Goal: Task Accomplishment & Management: Use online tool/utility

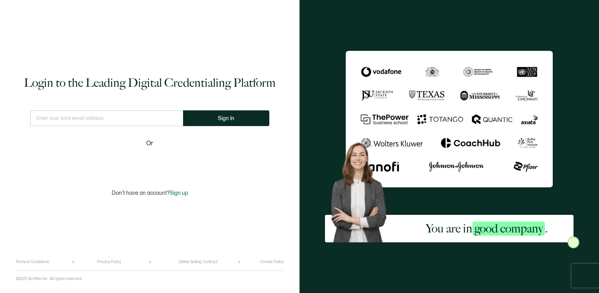
click at [30, 110] on div at bounding box center [30, 110] width 0 height 0
type input "[EMAIL_ADDRESS][DOMAIN_NAME]"
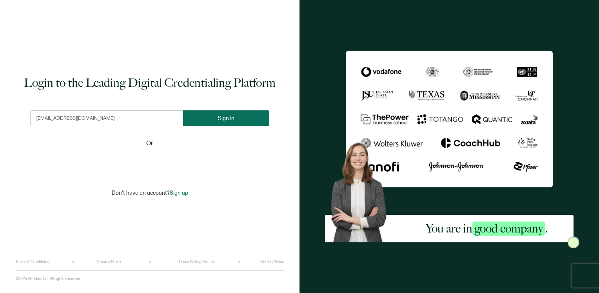
click at [224, 120] on span "Sign In" at bounding box center [226, 118] width 16 height 6
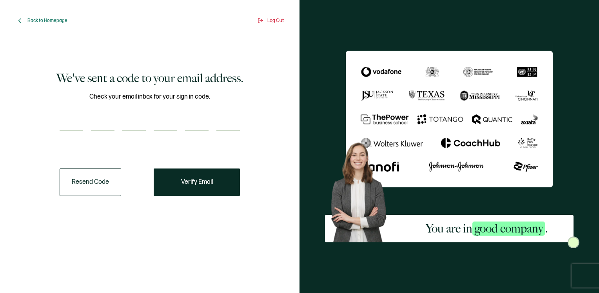
paste input "1"
type input "1"
type input "9"
type input "5"
type input "3"
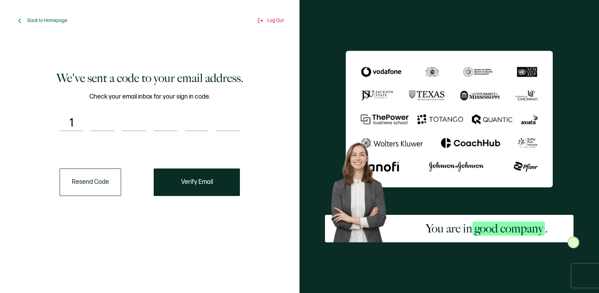
type input "1"
type input "4"
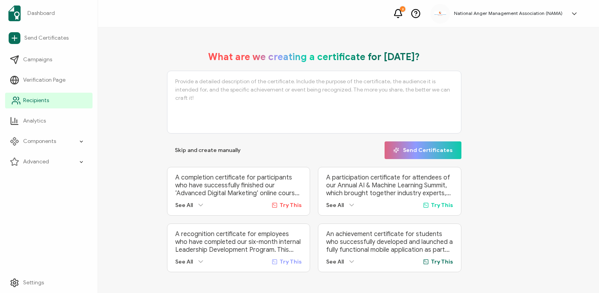
click at [33, 100] on span "Recipients" at bounding box center [36, 100] width 26 height 8
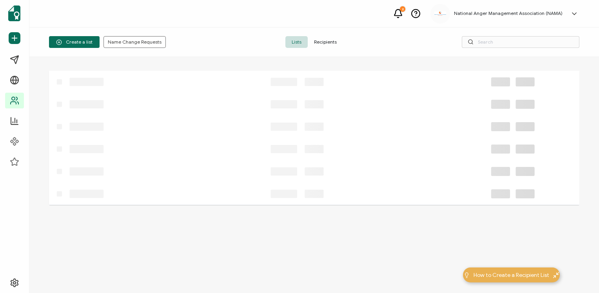
click at [323, 40] on span "Recipients" at bounding box center [325, 42] width 35 height 12
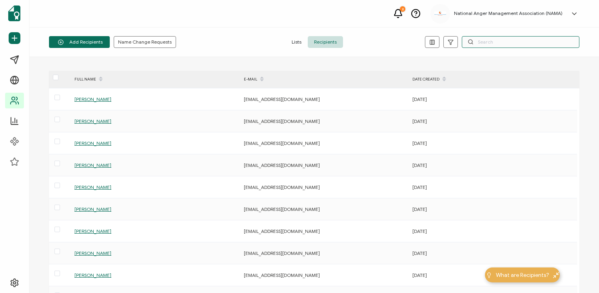
paste input "[PERSON_NAME]"
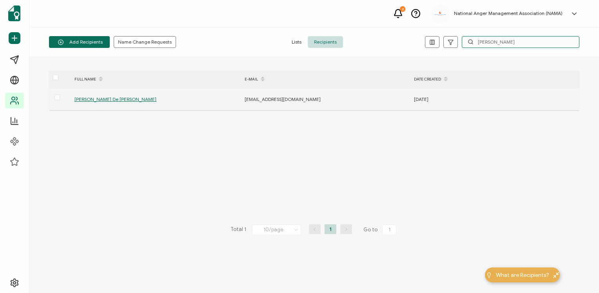
type input "[PERSON_NAME]"
click at [93, 100] on span "[PERSON_NAME] De [PERSON_NAME]" at bounding box center [116, 99] width 82 height 6
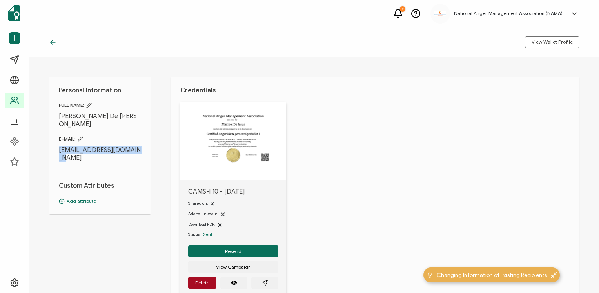
drag, startPoint x: 59, startPoint y: 143, endPoint x: 143, endPoint y: 142, distance: 84.3
click at [143, 142] on div "Personal Information FULL NAME: [PERSON_NAME] De [PERSON_NAME] E-MAIL: [EMAIL_A…" at bounding box center [100, 145] width 102 height 138
drag, startPoint x: 143, startPoint y: 142, endPoint x: 129, endPoint y: 140, distance: 14.7
copy span "[EMAIL_ADDRESS][DOMAIN_NAME]"
click at [144, 136] on div "Personal Information FULL NAME: [PERSON_NAME] De [PERSON_NAME] E-MAIL: [EMAIL_A…" at bounding box center [100, 145] width 102 height 138
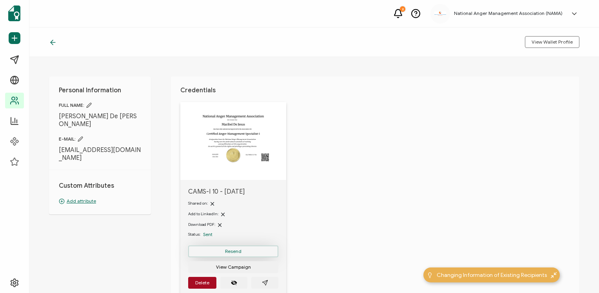
click at [232, 249] on span "Resend" at bounding box center [233, 251] width 16 height 5
click at [52, 43] on icon at bounding box center [53, 42] width 8 height 8
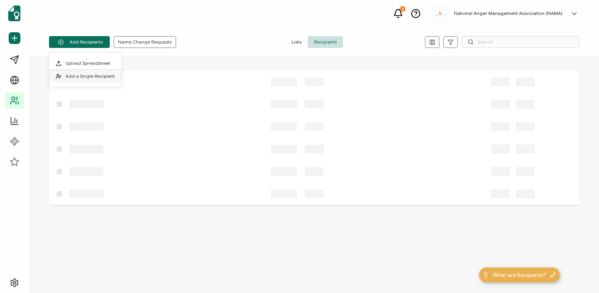
click at [82, 75] on span "Add a Single Recipient" at bounding box center [89, 76] width 49 height 6
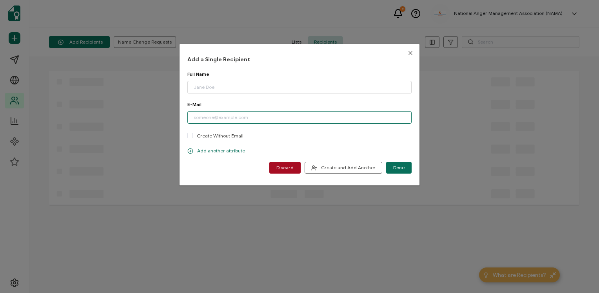
paste input "Intrust Healthcare"
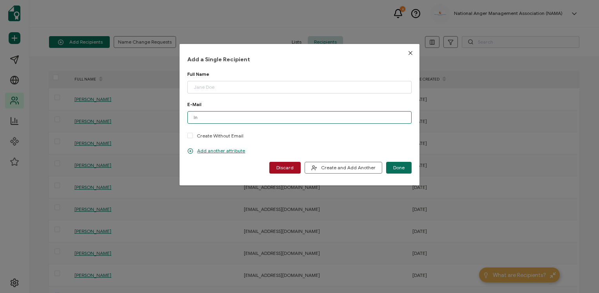
type input "I"
paste input "[EMAIL_ADDRESS][DOMAIN_NAME]"
type input "[EMAIL_ADDRESS][DOMAIN_NAME]"
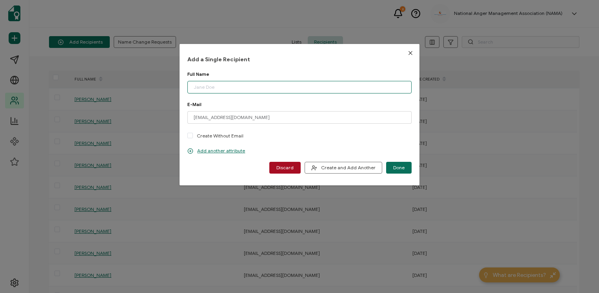
click at [215, 87] on input "dialog" at bounding box center [299, 87] width 224 height 13
type input "[PERSON_NAME]"
click at [397, 167] on span "Done" at bounding box center [398, 167] width 11 height 5
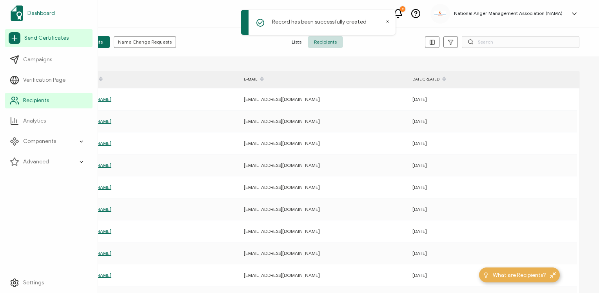
click at [36, 13] on span "Dashboard" at bounding box center [40, 13] width 27 height 8
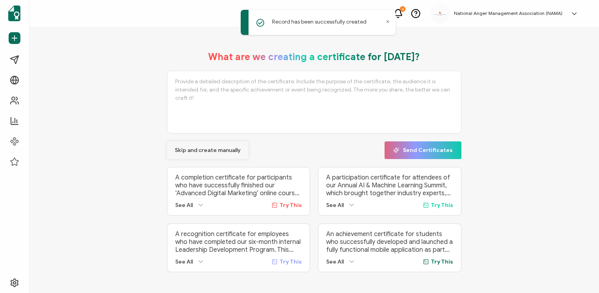
click at [200, 149] on span "Skip and create manually" at bounding box center [208, 149] width 66 height 5
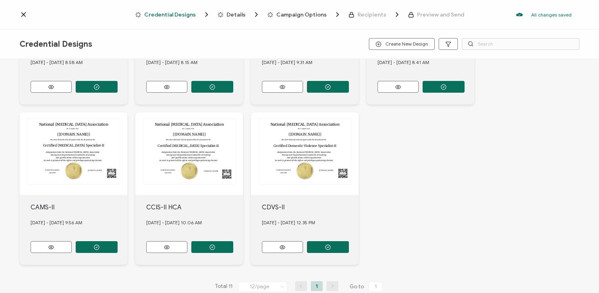
scroll to position [296, 0]
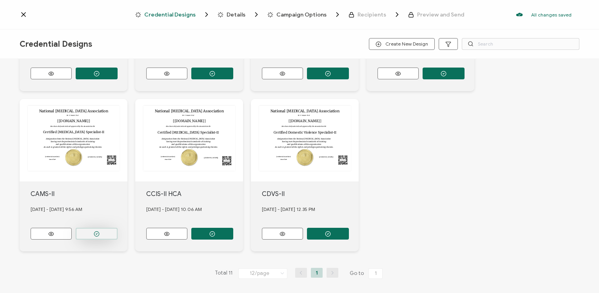
click at [102, 227] on button "button" at bounding box center [97, 233] width 42 height 12
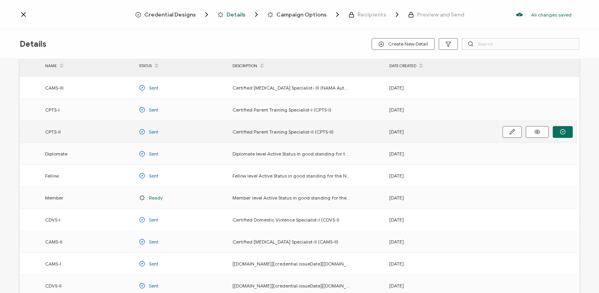
scroll to position [100, 0]
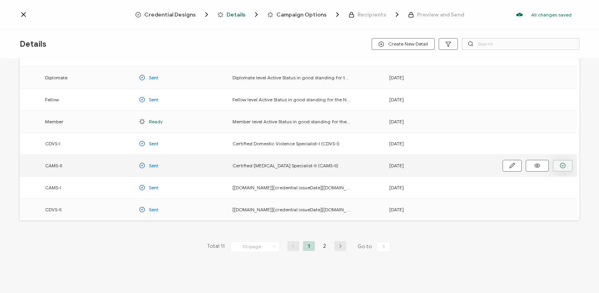
click at [562, 163] on icon "button" at bounding box center [563, 165] width 6 height 6
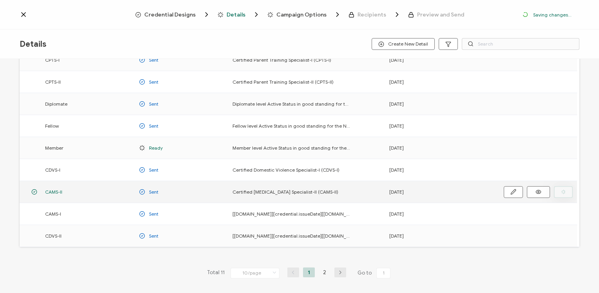
scroll to position [126, 0]
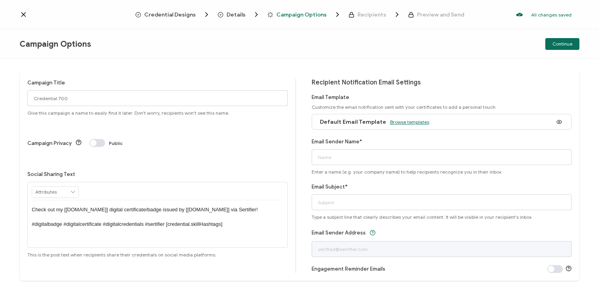
click at [401, 120] on span "Browse templates" at bounding box center [409, 122] width 39 height 6
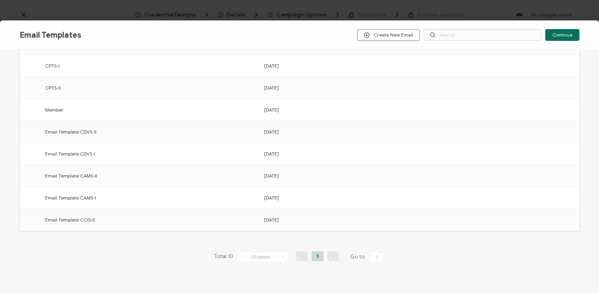
scroll to position [119, 0]
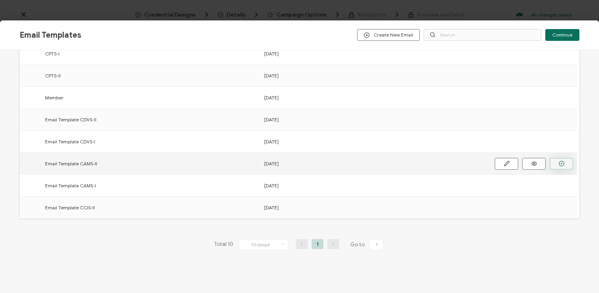
click at [557, 162] on button "button" at bounding box center [562, 164] width 24 height 12
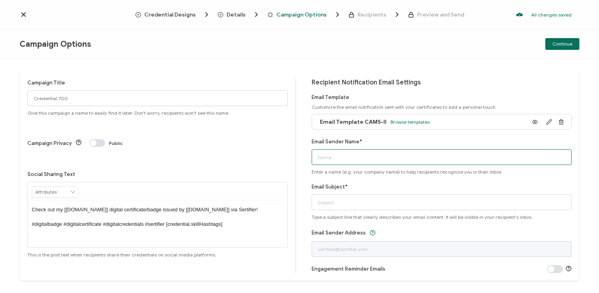
click at [429, 159] on input "Email Sender Name*" at bounding box center [442, 157] width 260 height 16
type input "National [MEDICAL_DATA] Association"
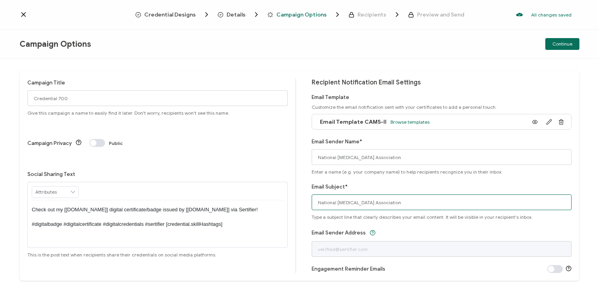
drag, startPoint x: 404, startPoint y: 200, endPoint x: 270, endPoint y: 210, distance: 134.1
click at [270, 210] on div "Campaign Title Credential 700 Give this campaign a name to easily find it later…" at bounding box center [300, 176] width 560 height 210
type input "CAMS-II digital certificate"
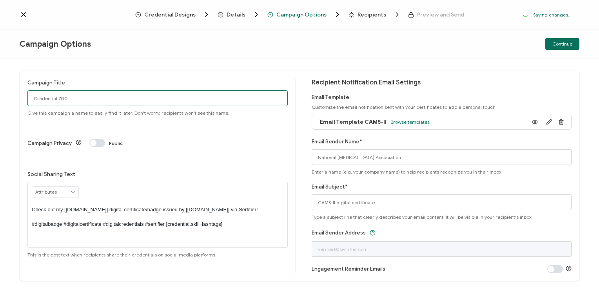
drag, startPoint x: 70, startPoint y: 96, endPoint x: -2, endPoint y: 102, distance: 71.6
click at [0, 102] on html "Credential Designs Details Campaign Options Recipients Preview and Send Saving …" at bounding box center [299, 146] width 599 height 293
type input "CAMS-II 1 - [DATE]"
click at [155, 206] on p "Check out my [[DOMAIN_NAME]] digital certificate/badge issued by [[DOMAIN_NAME]…" at bounding box center [158, 217] width 252 height 22
click at [255, 44] on div "Campaign Options Continue" at bounding box center [299, 43] width 599 height 29
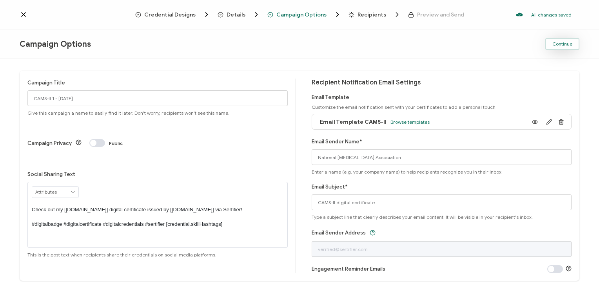
click at [563, 45] on span "Continue" at bounding box center [563, 44] width 20 height 5
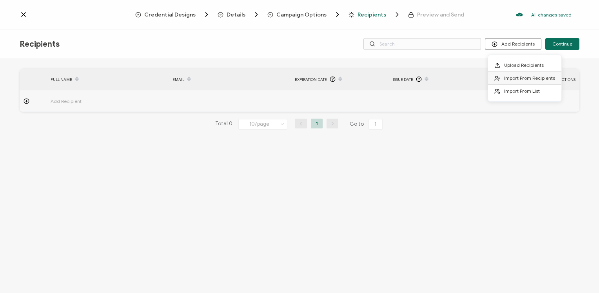
click at [518, 76] on span "Import From Recipients" at bounding box center [529, 78] width 51 height 6
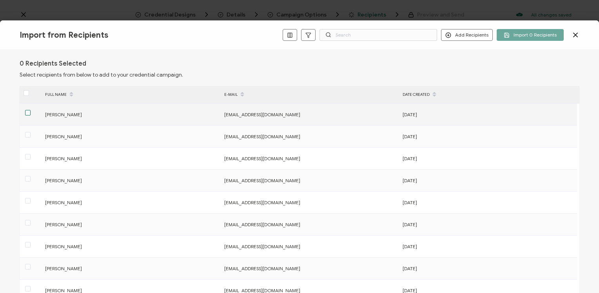
click at [30, 111] on span at bounding box center [27, 112] width 5 height 5
click at [31, 110] on input "checkbox" at bounding box center [31, 110] width 0 height 0
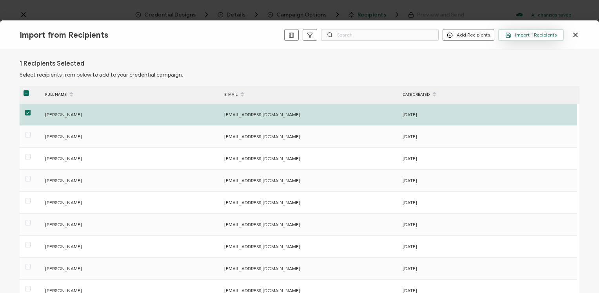
click at [529, 35] on span "Import 1 Recipients" at bounding box center [531, 35] width 51 height 6
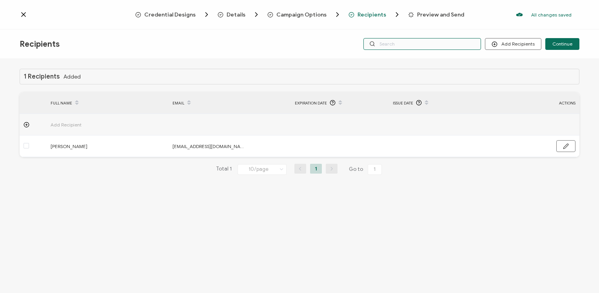
click at [448, 41] on input "text" at bounding box center [423, 44] width 118 height 12
click at [440, 26] on div "Credential Designs Details Campaign Options Recipients Preview and Send All cha…" at bounding box center [299, 14] width 599 height 29
click at [437, 39] on input "text" at bounding box center [423, 44] width 118 height 12
click at [435, 59] on div "1 Recipients Added FULL NAME EMAIL Expiration Date Issue Date ACTIONS Add Recip…" at bounding box center [299, 177] width 599 height 236
click at [428, 46] on input "text" at bounding box center [423, 44] width 118 height 12
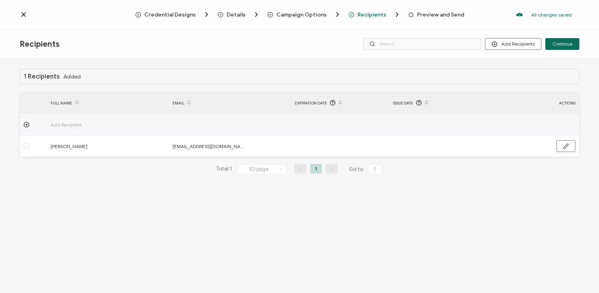
click at [426, 31] on div "Recipients Add Recipients Continue" at bounding box center [299, 43] width 599 height 29
click at [562, 43] on span "Continue" at bounding box center [563, 44] width 20 height 5
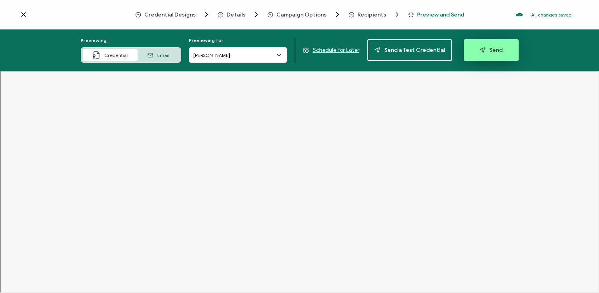
click at [483, 49] on span "Send" at bounding box center [491, 50] width 23 height 6
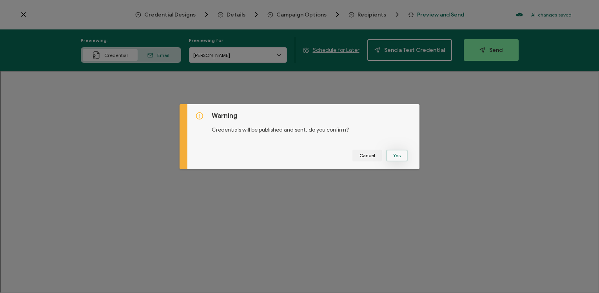
click at [394, 151] on button "Yes" at bounding box center [397, 155] width 22 height 12
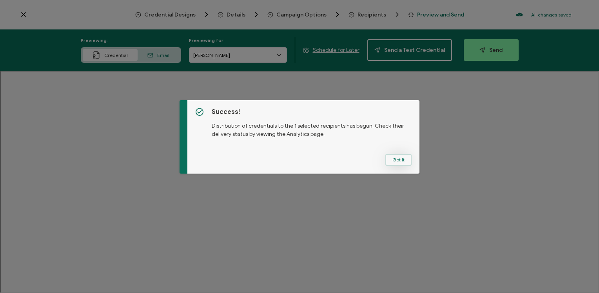
click at [395, 155] on button "Got It" at bounding box center [399, 160] width 26 height 12
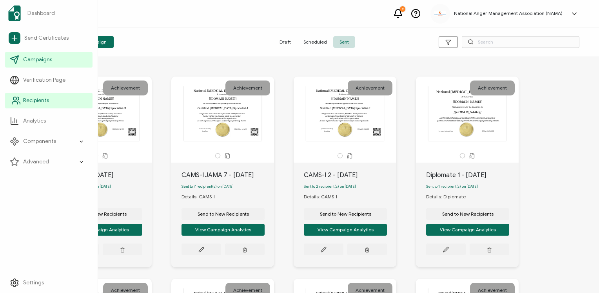
click at [29, 98] on span "Recipients" at bounding box center [36, 100] width 26 height 8
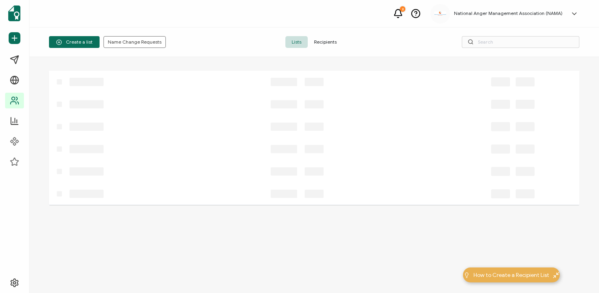
click at [320, 42] on span "Recipients" at bounding box center [325, 42] width 35 height 12
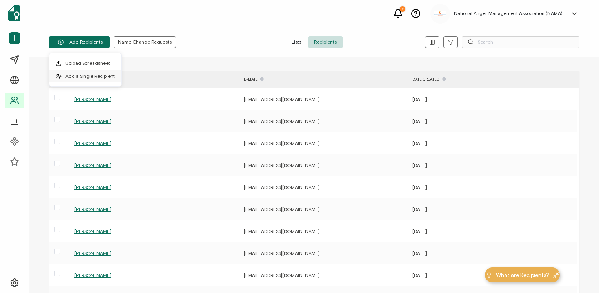
click at [89, 72] on li "Add a Single Recipient" at bounding box center [85, 76] width 72 height 13
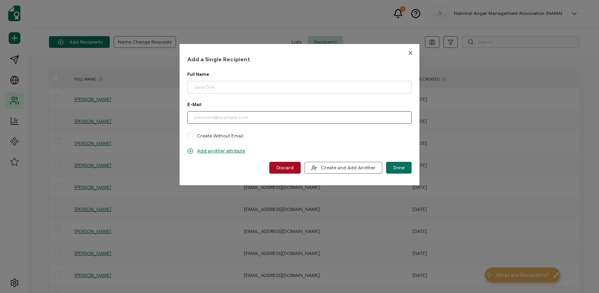
paste input "[EMAIL_ADDRESS][DOMAIN_NAME]"
type input "[EMAIL_ADDRESS][DOMAIN_NAME]"
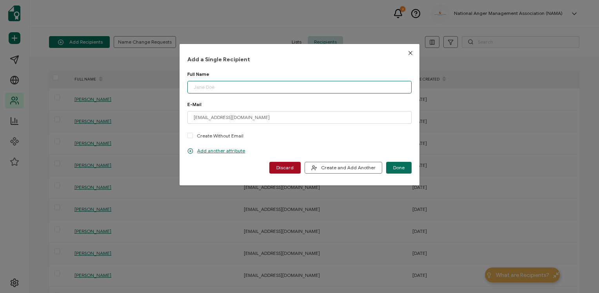
click at [227, 87] on input "dialog" at bounding box center [299, 87] width 224 height 13
type input "[PERSON_NAME]"
click at [393, 167] on span "Done" at bounding box center [398, 167] width 11 height 5
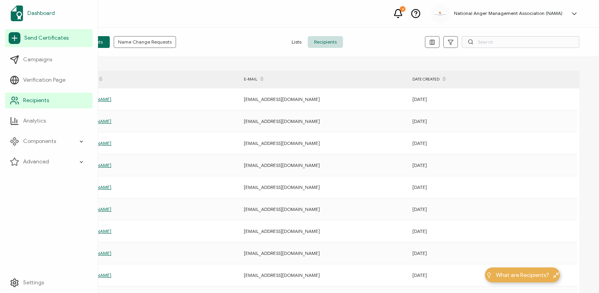
click at [39, 12] on span "Dashboard" at bounding box center [40, 13] width 27 height 8
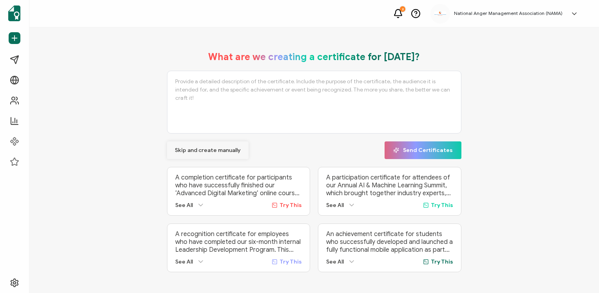
click at [195, 151] on span "Skip and create manually" at bounding box center [208, 149] width 66 height 5
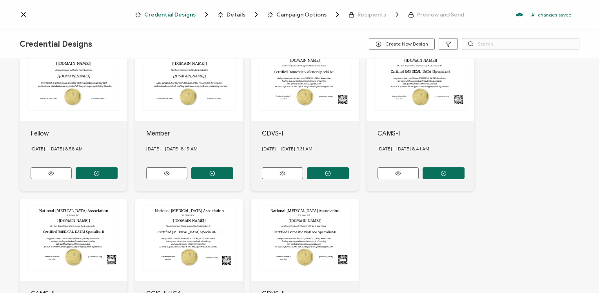
scroll to position [235, 0]
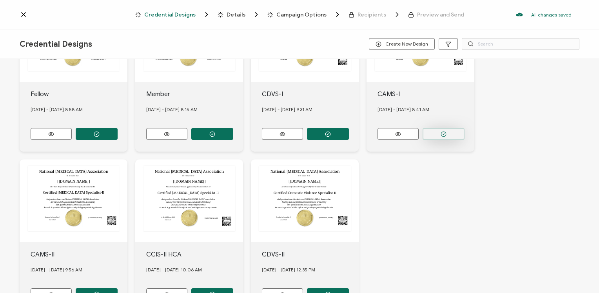
click at [444, 133] on icon "button" at bounding box center [444, 133] width 2 height 1
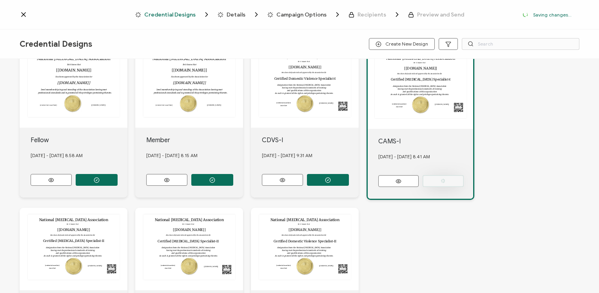
scroll to position [281, 0]
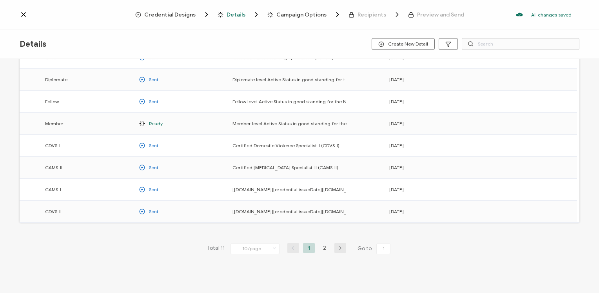
scroll to position [100, 0]
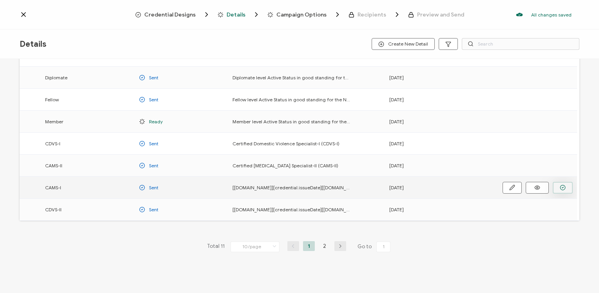
click at [560, 183] on button "button" at bounding box center [563, 188] width 20 height 12
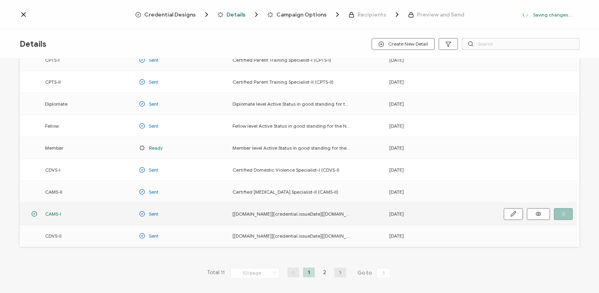
scroll to position [126, 0]
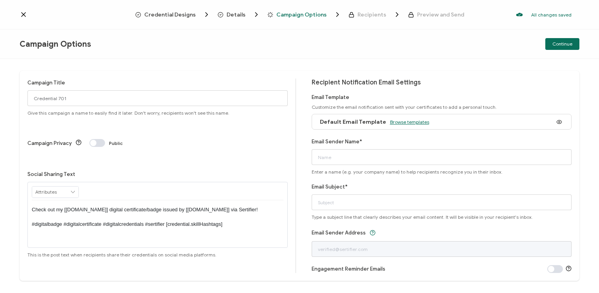
click at [395, 120] on span "Browse templates" at bounding box center [409, 122] width 39 height 6
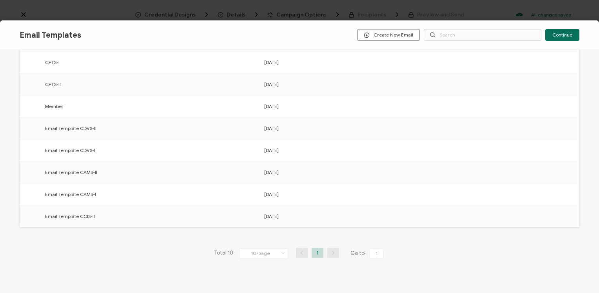
scroll to position [119, 0]
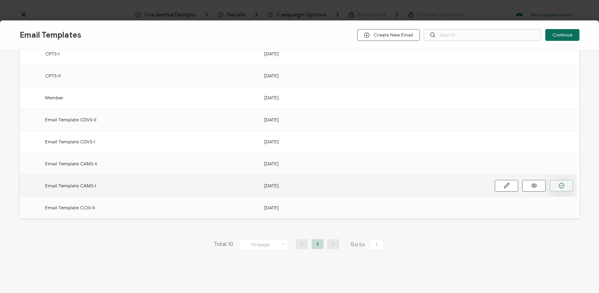
click at [562, 184] on icon "button" at bounding box center [562, 185] width 6 height 6
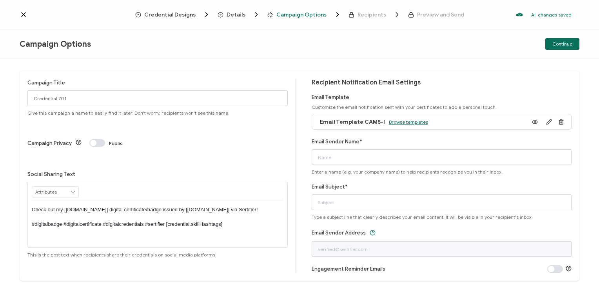
click at [398, 122] on span "Browse templates" at bounding box center [408, 122] width 39 height 6
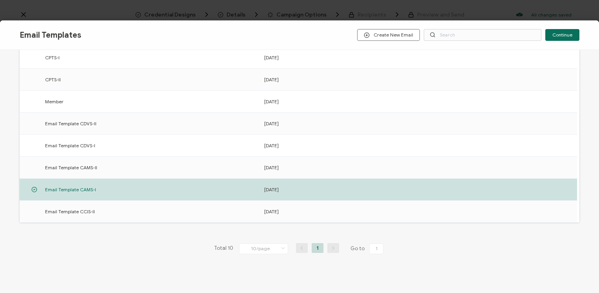
scroll to position [119, 0]
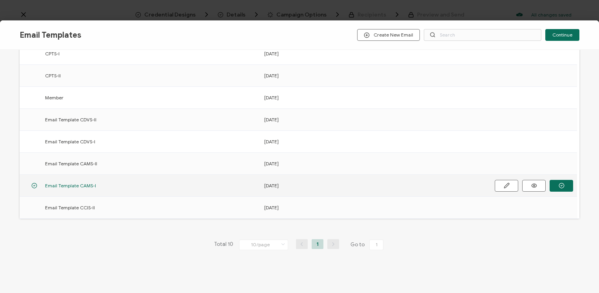
drag, startPoint x: 540, startPoint y: 169, endPoint x: 552, endPoint y: 175, distance: 13.9
click at [552, 175] on tbody "Default Email Template [DATE] Email Template CAMS-III [DATE] CPTS-I [DATE] CPTS…" at bounding box center [299, 109] width 558 height 220
click at [560, 182] on icon "button" at bounding box center [562, 185] width 6 height 6
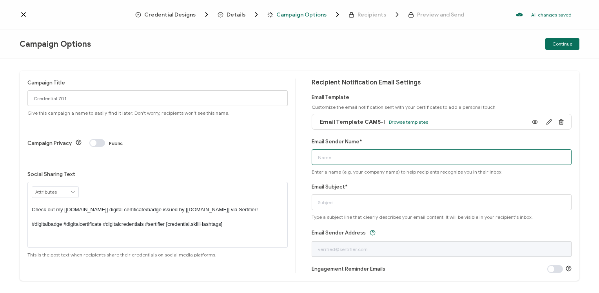
click at [435, 155] on input "Email Sender Name*" at bounding box center [442, 157] width 260 height 16
type input "National [MEDICAL_DATA] Association"
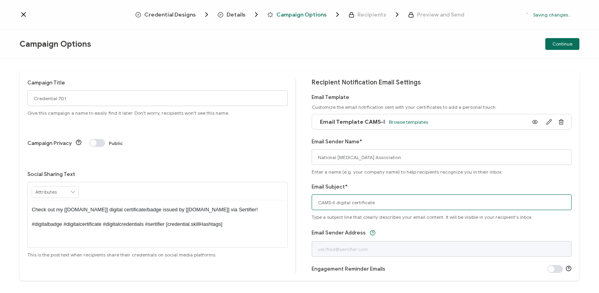
click at [334, 201] on input "CAMS-II digital certificate" at bounding box center [442, 202] width 260 height 16
type input "CAMS-I digital certificate"
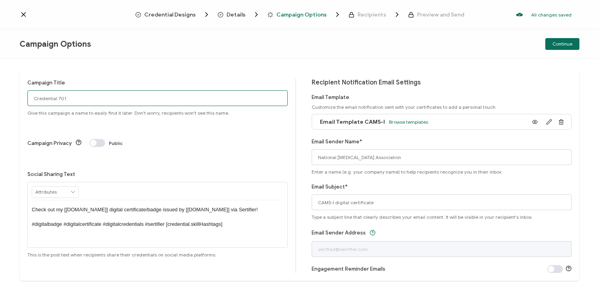
click at [178, 96] on input "Credential 701" at bounding box center [157, 98] width 260 height 16
drag, startPoint x: 178, startPoint y: 96, endPoint x: 4, endPoint y: 100, distance: 173.4
click at [4, 100] on div "Campaign Title Credential 701 Give this campaign a name to easily find it later…" at bounding box center [299, 176] width 599 height 234
type input "CAMS-I 1 - [DATE]"
click at [156, 206] on p "Check out my [[DOMAIN_NAME]] digital certificate/badge issued by [[DOMAIN_NAME]…" at bounding box center [158, 217] width 252 height 22
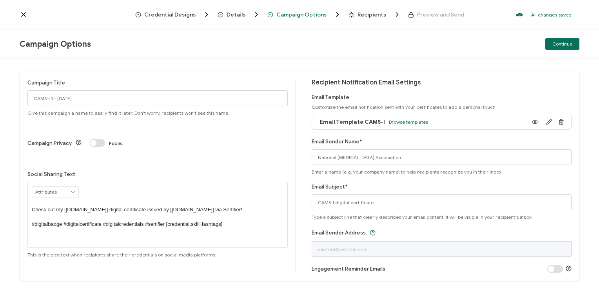
click at [202, 72] on div "Campaign Title CAMS-I 1 - [DATE] Give this campaign a name to easily find it la…" at bounding box center [300, 176] width 560 height 210
click at [562, 44] on span "Continue" at bounding box center [563, 44] width 20 height 5
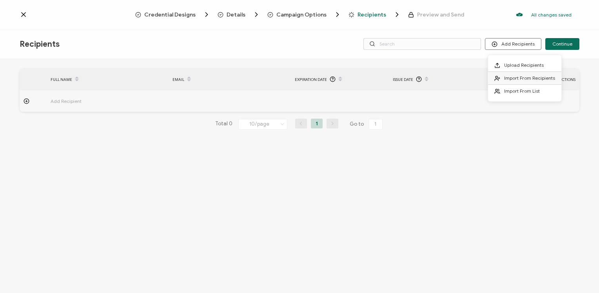
click at [522, 78] on span "Import From Recipients" at bounding box center [529, 78] width 51 height 6
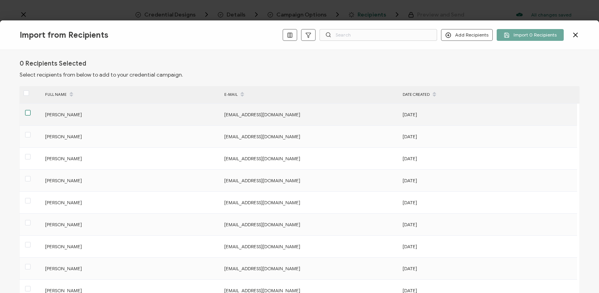
click at [26, 111] on span at bounding box center [27, 112] width 5 height 5
click at [31, 110] on input "checkbox" at bounding box center [31, 110] width 0 height 0
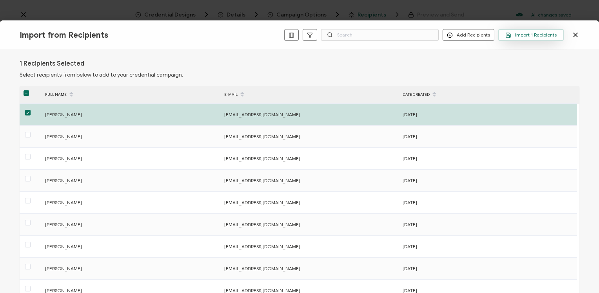
click at [530, 35] on span "Import 1 Recipients" at bounding box center [531, 35] width 51 height 6
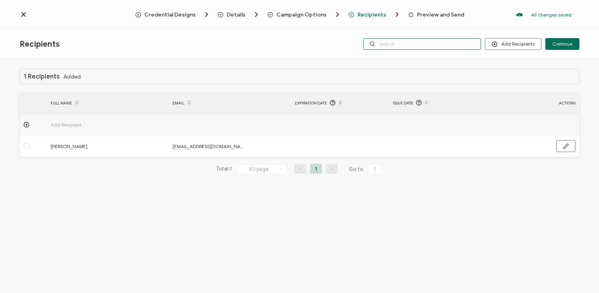
click at [431, 43] on input "text" at bounding box center [423, 44] width 118 height 12
click at [420, 31] on div "Recipients Add Recipients Continue" at bounding box center [299, 43] width 599 height 29
click at [417, 40] on input "text" at bounding box center [423, 44] width 118 height 12
click at [414, 58] on div "Recipients Add Recipients Continue" at bounding box center [299, 43] width 599 height 29
click at [405, 45] on input "text" at bounding box center [423, 44] width 118 height 12
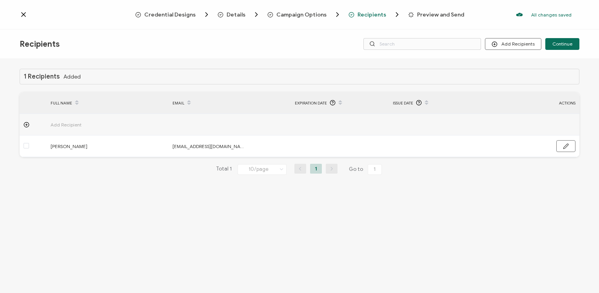
click at [406, 28] on div "Credential Designs Details Campaign Options Recipients Preview and Send All cha…" at bounding box center [299, 14] width 599 height 29
click at [557, 43] on span "Continue" at bounding box center [563, 44] width 20 height 5
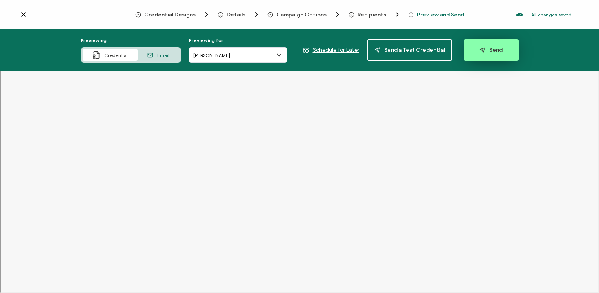
click at [493, 49] on span "Send" at bounding box center [491, 50] width 23 height 6
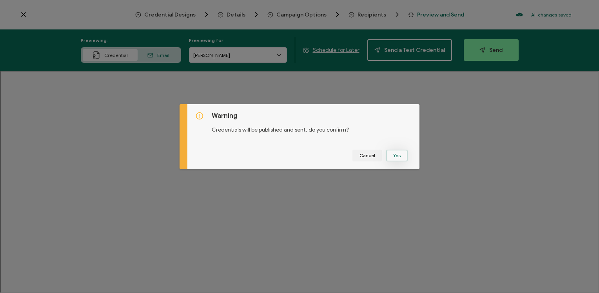
click at [394, 153] on button "Yes" at bounding box center [397, 155] width 22 height 12
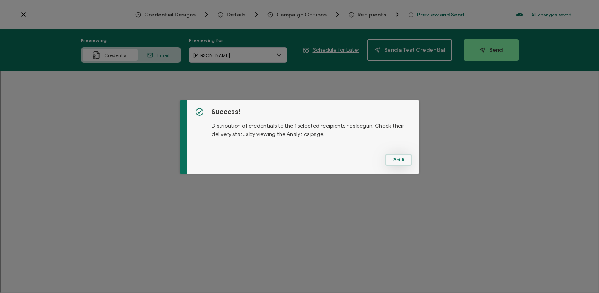
click at [396, 155] on button "Got It" at bounding box center [399, 160] width 26 height 12
